Goal: Task Accomplishment & Management: Manage account settings

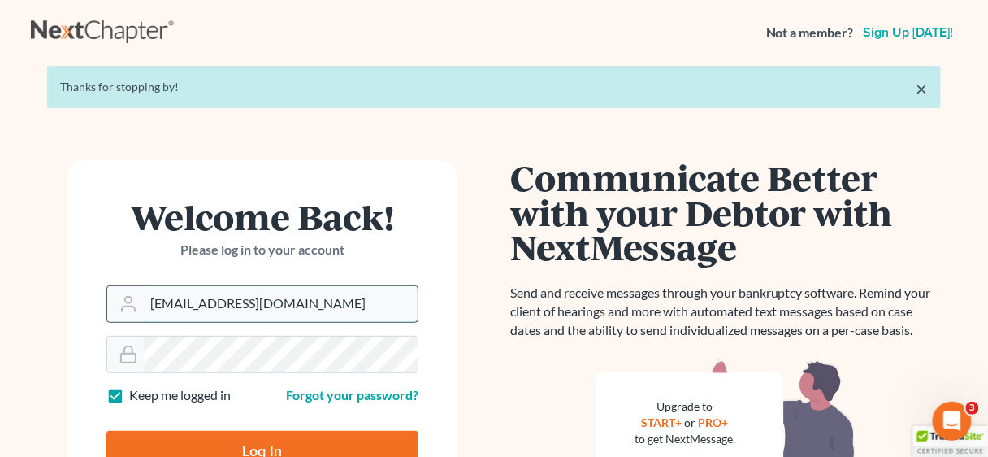
drag, startPoint x: 366, startPoint y: 296, endPoint x: 142, endPoint y: 294, distance: 224.2
click at [142, 294] on div "pwillis@consumerlawattorneys.com" at bounding box center [262, 303] width 312 height 37
type input "inga@lawonfifth.com"
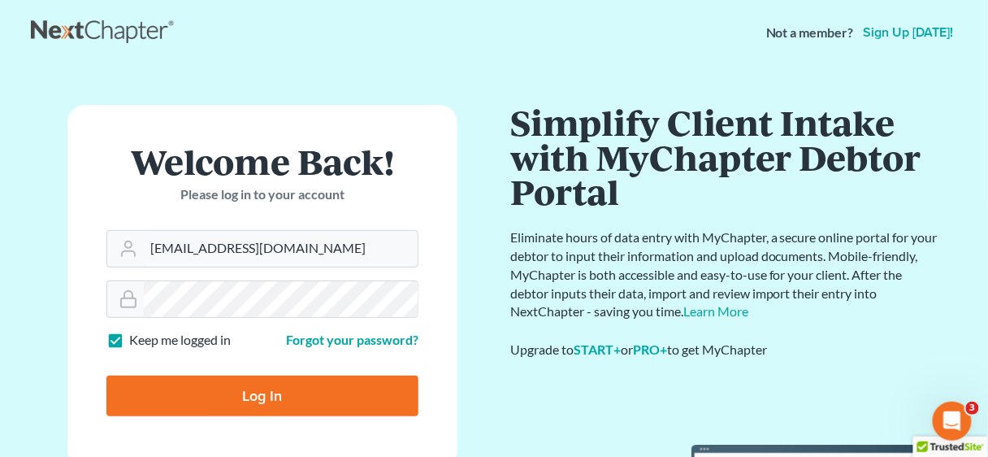
click at [261, 393] on input "Log In" at bounding box center [262, 395] width 312 height 41
type input "Thinking..."
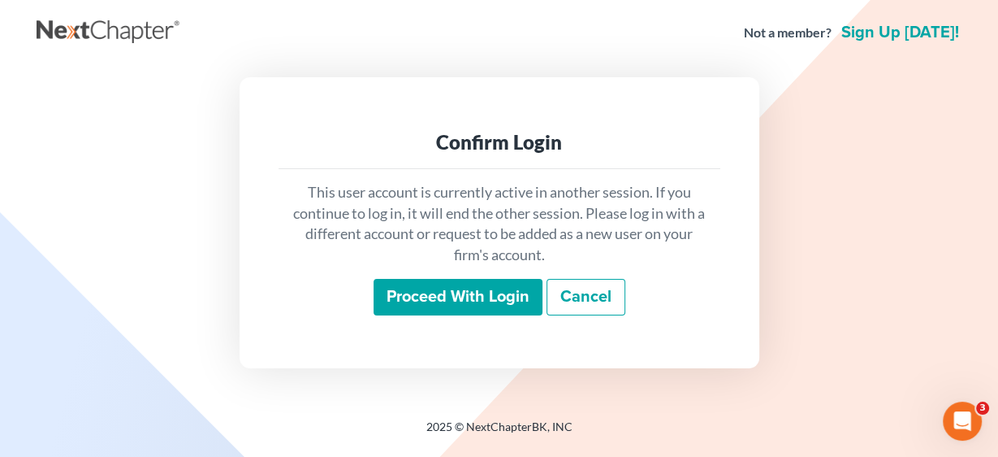
click at [461, 299] on input "Proceed with login" at bounding box center [458, 297] width 169 height 37
